Goal: Information Seeking & Learning: Check status

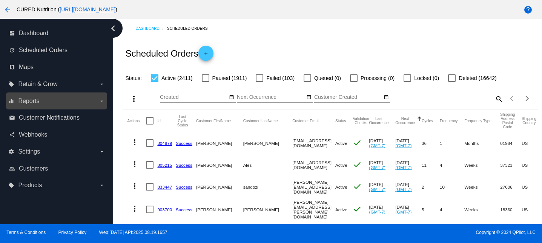
click at [59, 100] on label "equalizer Reports arrow_drop_down" at bounding box center [56, 101] width 96 height 12
click at [0, 0] on input "equalizer Reports arrow_drop_down" at bounding box center [0, 0] width 0 height 0
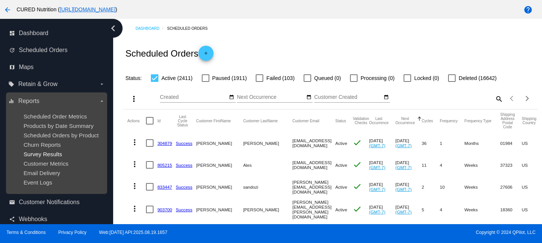
click at [41, 154] on span "Survey Results" at bounding box center [42, 154] width 38 height 6
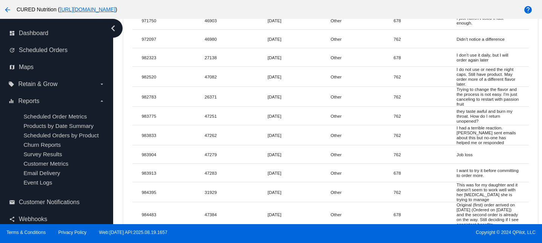
scroll to position [6122, 0]
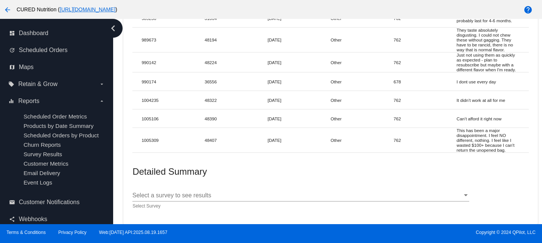
click at [166, 201] on div "Select a survey to see results Select a survey to see results Select Survey" at bounding box center [300, 196] width 337 height 25
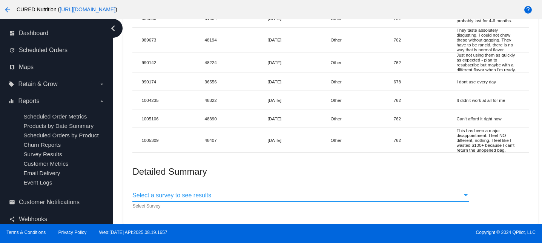
click at [166, 197] on span "Select a survey to see results" at bounding box center [171, 195] width 79 height 6
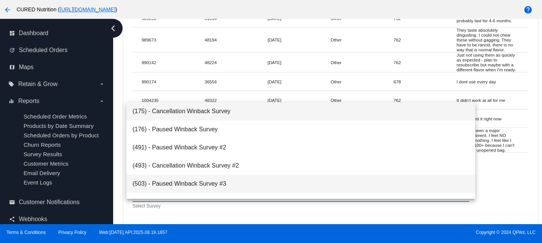
scroll to position [66, 0]
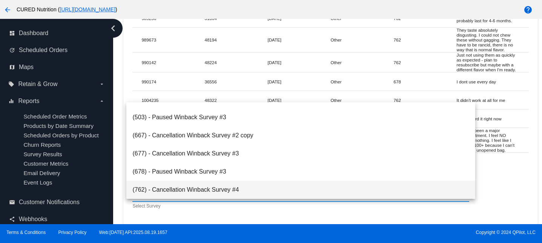
click at [166, 189] on span "(762) - Cancellation Winback Survey #4" at bounding box center [300, 190] width 337 height 18
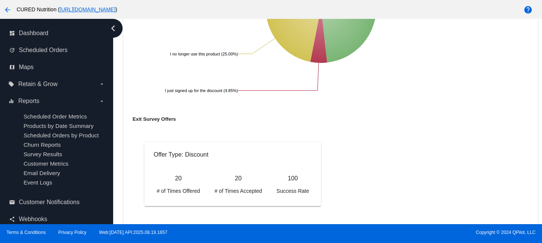
scroll to position [6402, 0]
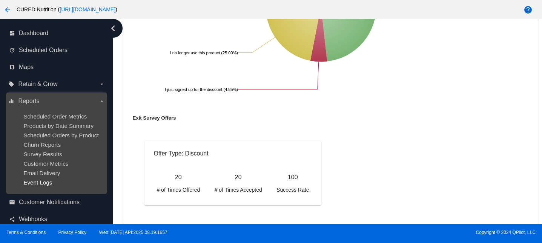
click at [40, 185] on span "Event Logs" at bounding box center [37, 182] width 29 height 6
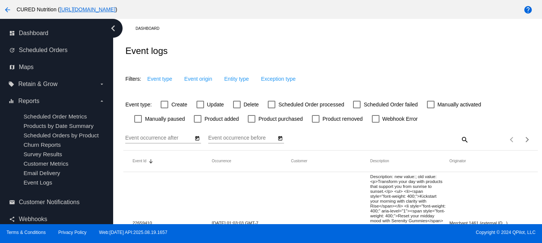
click at [237, 105] on div at bounding box center [237, 105] width 8 height 8
click at [237, 108] on input "Delete" at bounding box center [236, 108] width 0 height 0
checkbox input "true"
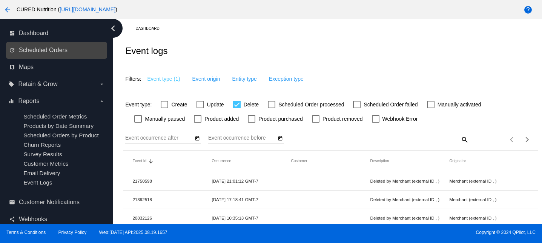
click at [74, 54] on link "update Scheduled Orders" at bounding box center [57, 50] width 96 height 12
